Goal: Navigation & Orientation: Find specific page/section

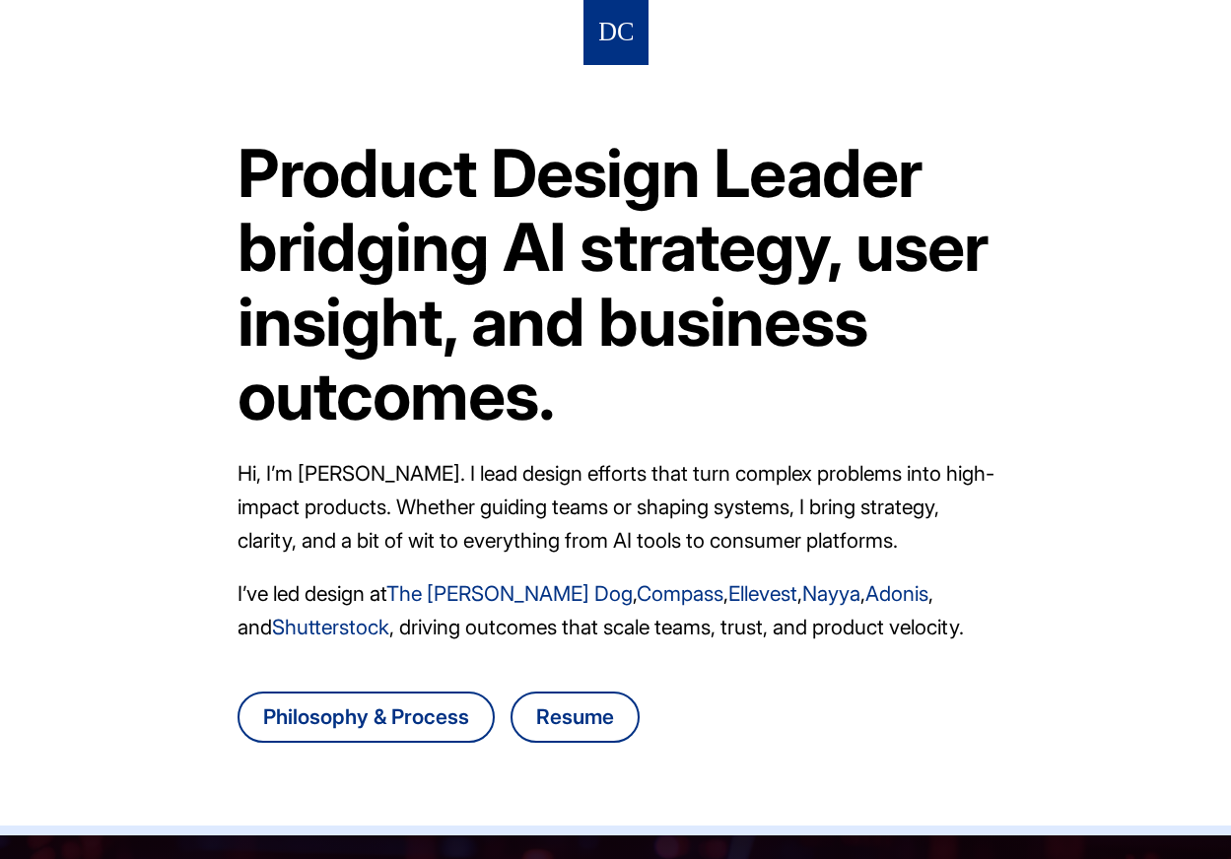
click at [337, 105] on article "Product Design Leader bridging AI strategy, user insight, and business outcomes…" at bounding box center [615, 445] width 757 height 761
